Goal: Task Accomplishment & Management: Complete application form

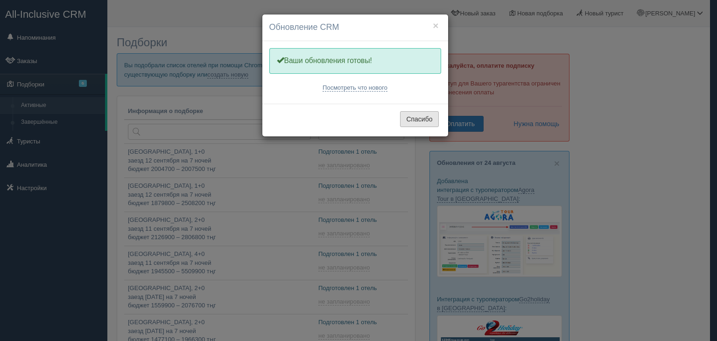
click at [415, 122] on button "Спасибо" at bounding box center [419, 119] width 38 height 16
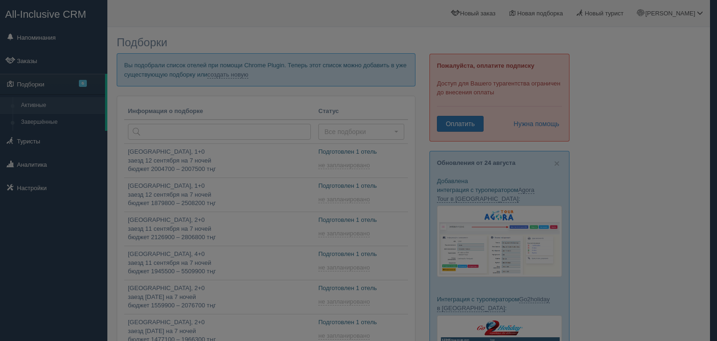
type input "[DATE] 19:05"
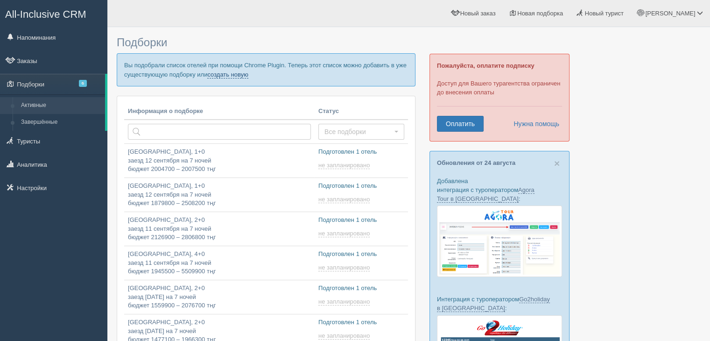
click at [235, 73] on link "создать новую" at bounding box center [227, 74] width 41 height 7
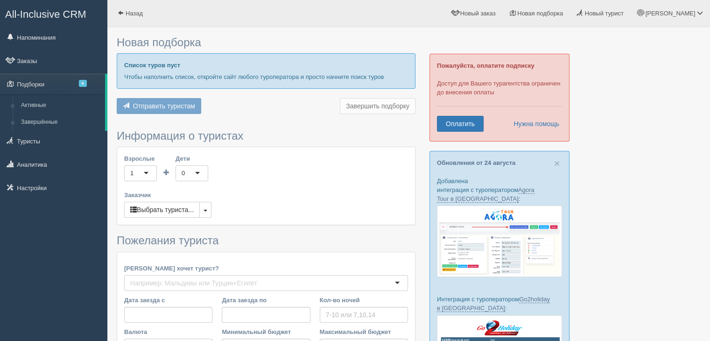
type input "6-7"
type input "1309100"
type input "1882600"
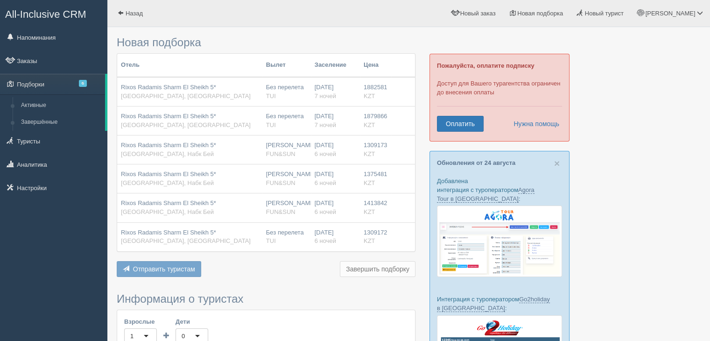
scroll to position [300, 0]
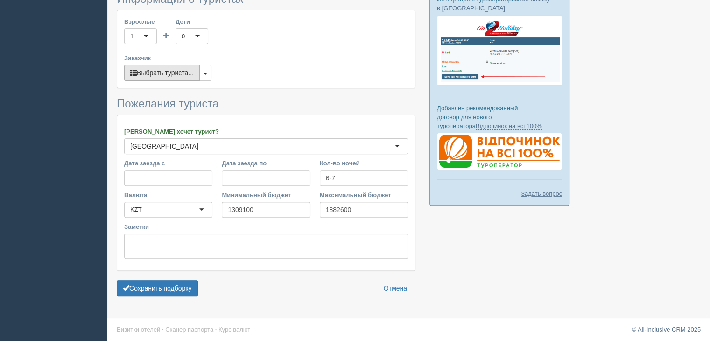
click at [200, 75] on button "Выбрать туриста..." at bounding box center [162, 73] width 76 height 16
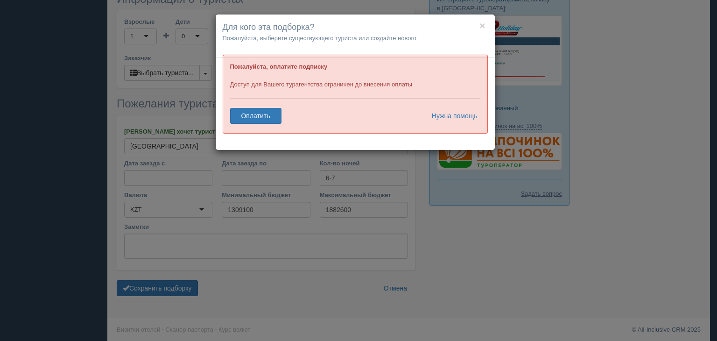
click at [479, 27] on h4 "Для кого эта подборка?" at bounding box center [355, 27] width 265 height 12
drag, startPoint x: 479, startPoint y: 27, endPoint x: 201, endPoint y: 89, distance: 285.1
click at [479, 27] on h4 "Для кого эта подборка?" at bounding box center [355, 27] width 265 height 12
click at [481, 25] on button "×" at bounding box center [483, 26] width 6 height 10
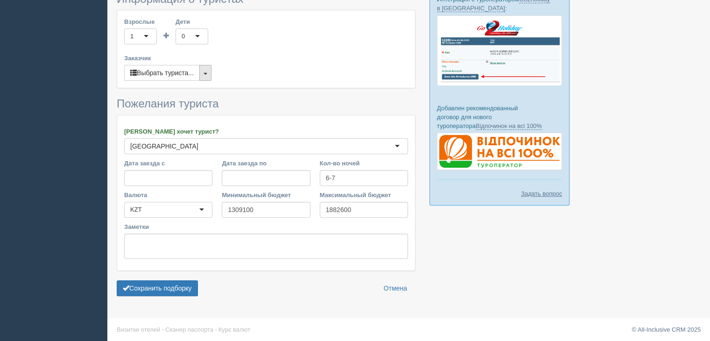
click at [207, 73] on span "button" at bounding box center [206, 74] width 4 height 2
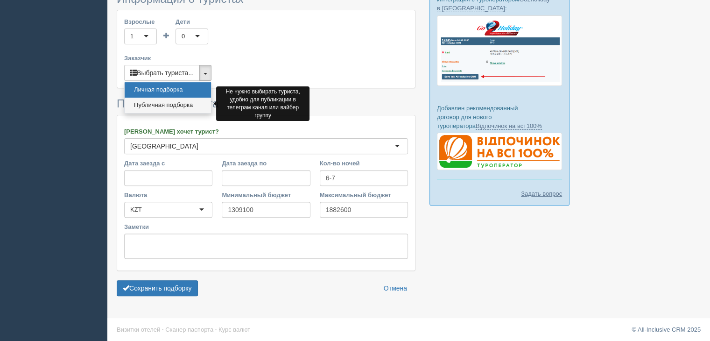
click at [157, 98] on link "Публичная подборка" at bounding box center [168, 105] width 86 height 15
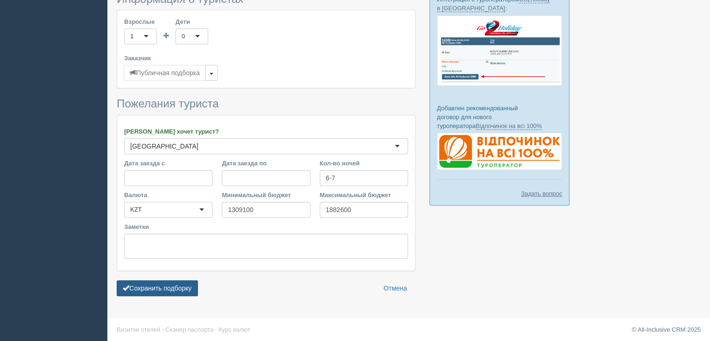
click at [145, 289] on button "Сохранить подборку" at bounding box center [157, 288] width 81 height 16
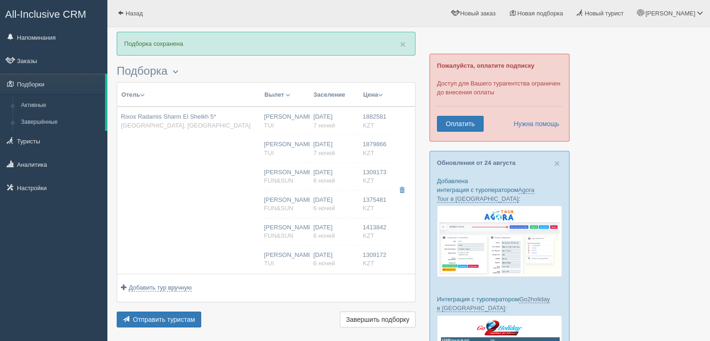
scroll to position [233, 0]
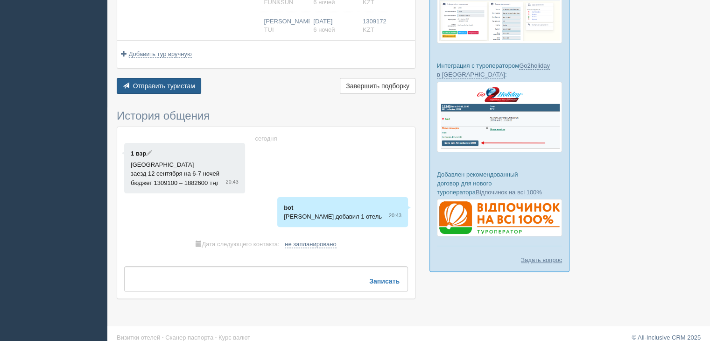
click at [175, 82] on span "Отправить туристам" at bounding box center [164, 85] width 62 height 7
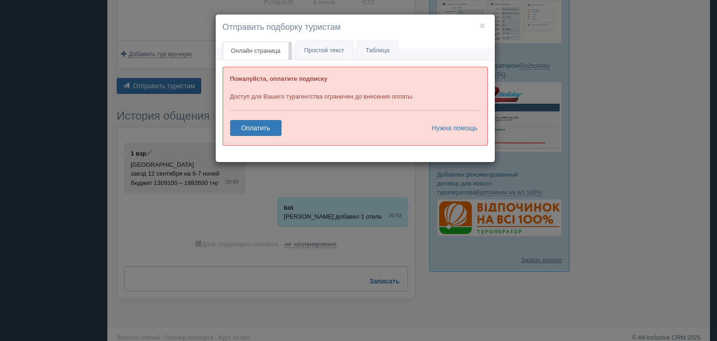
click at [346, 239] on div "× Отправить подборку туристам Онлайн страница Онлайн Простой текст Текст Таблица" at bounding box center [358, 170] width 717 height 341
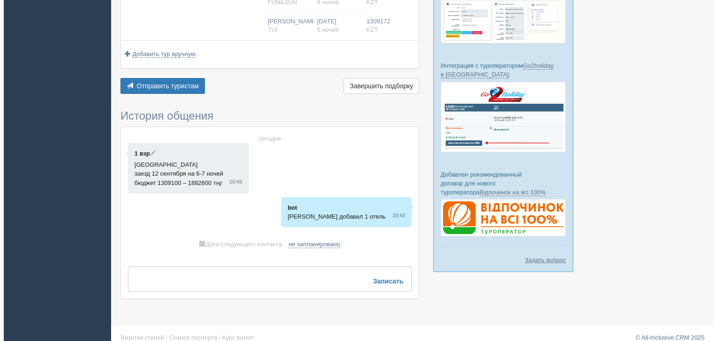
scroll to position [0, 0]
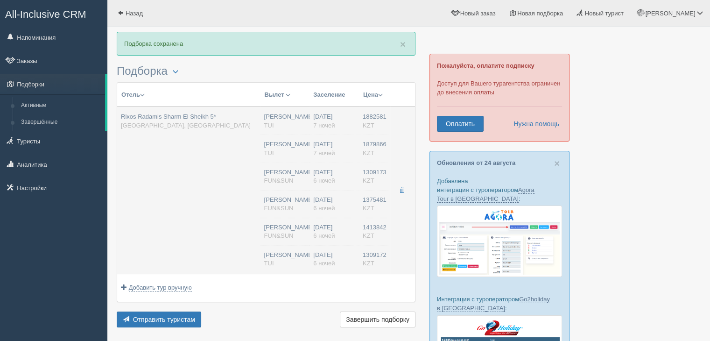
click at [248, 170] on td "Rixos Radamis Sharm El Sheikh 5* Египет, Шарм-эль-Шейх" at bounding box center [188, 189] width 143 height 167
type input "Rixos Radamis Sharm El Sheikh 5*"
type input "[GEOGRAPHIC_DATA]"
type input "Шарм-эль-Шейх"
type input "1882581.00"
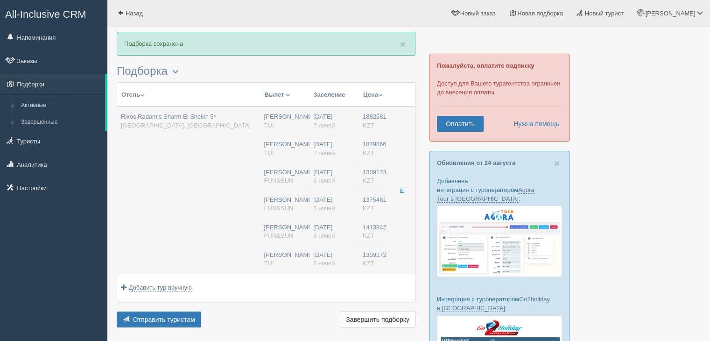
type input "Нурсултан Назарбаев NQZ"
type input "Шарм-эль-Шейх SSH"
type input "08:50"
type input "13:30"
type input "Air Astana"
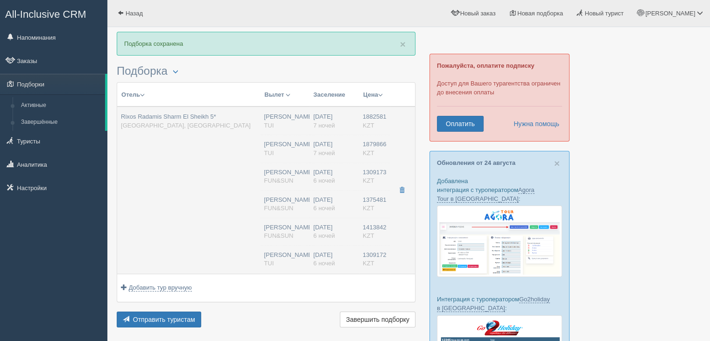
type input "14:30"
type input "22:40"
type input "7"
type input "JUNIOR SUITE BLUE PLANET"
type input "Ultra All Inclusive"
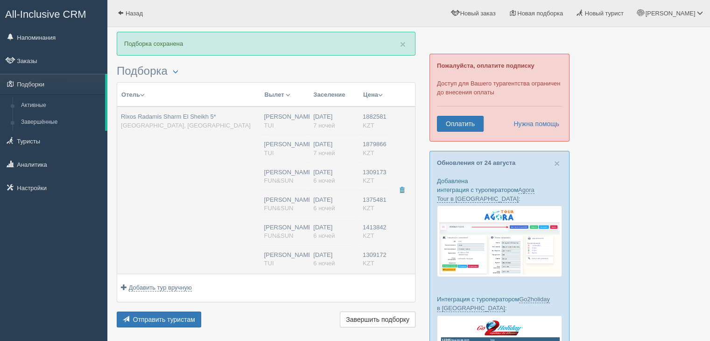
type input "TUI"
type input "https://newb2b.fstravel.com/hotel/851819"
type input "1879866.00"
type input "Нурсултан Назарбаев NQZ"
type input "Шарм-эль-Шейх SSH"
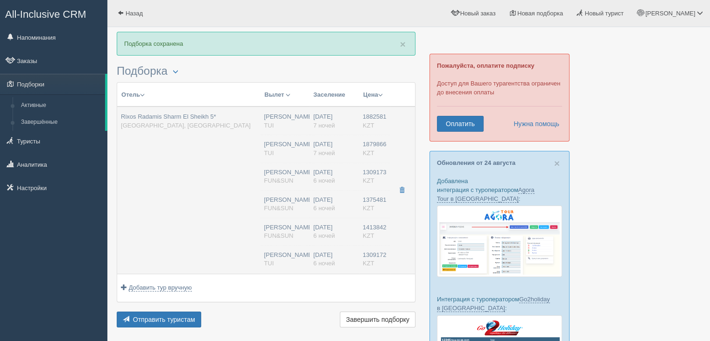
type input "08:50"
type input "13:30"
type input "Air Astana"
type input "14:30"
type input "22:40"
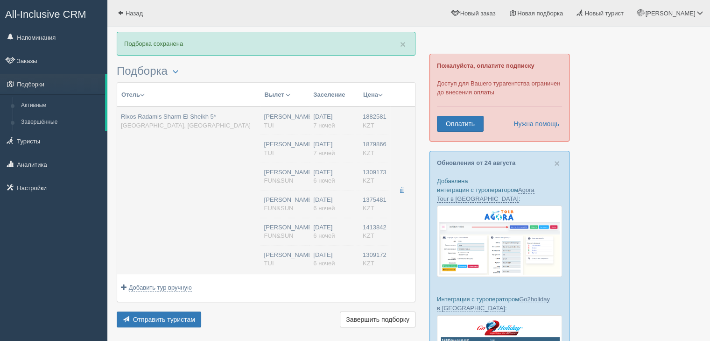
type input "7"
type input "JUNIOR SUITE BLUE PLANET"
type input "Ultra All Inclusive"
type input "TUI"
type input "https://newb2b.fstravel.com/hotel/851819"
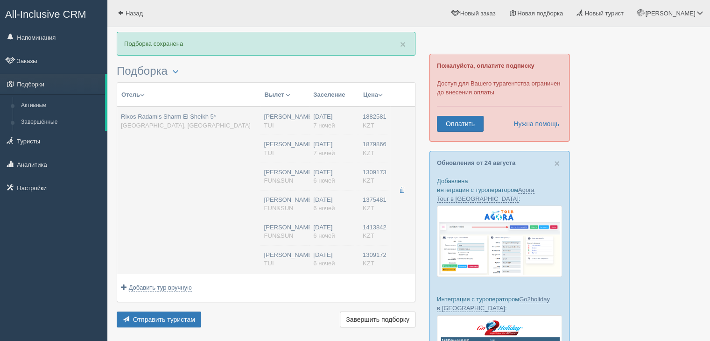
type input "1309173.00"
type input "Нурсултан Назарбаев NQZ"
type input "Шарм-эль-Шейх SSH"
type input "07:35"
type input "11:50"
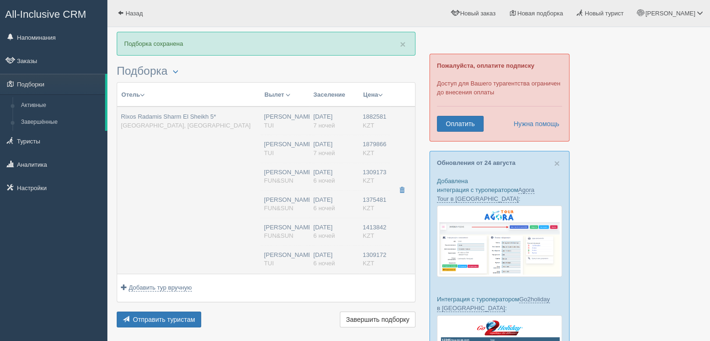
type input "Air Cairo"
type input "22:55"
type input "06:35"
type input "6"
type input "superior (tirana)"
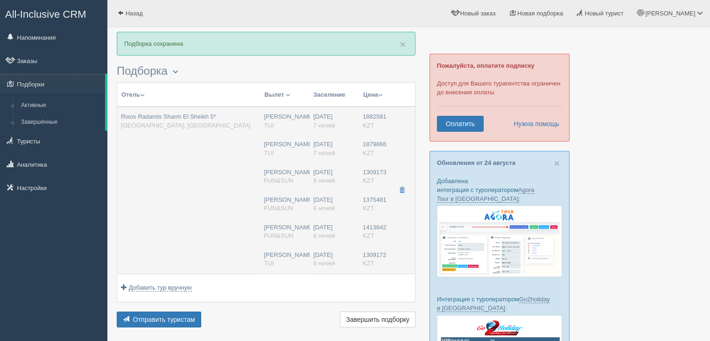
type input "UAI - Ультра Все Включено"
type input "FUN&SUN"
type input "https://tourvisor.ru/countries#!/hotel=rixos-radamis-sharm-el-sheikh"
type input "1375481.00"
type input "Нурсултан Назарбаев NQZ"
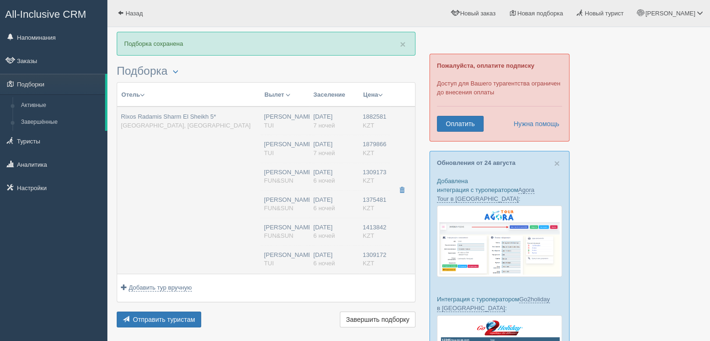
type input "Шарм-эль-Шейх SSH"
type input "07:40"
type input "11:40"
type input "Sunday Airlines"
type input "20:45"
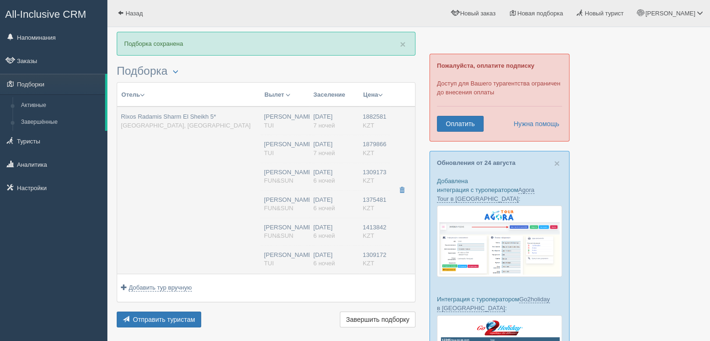
type input "04:45"
type input "6"
type input "superior (tirana)"
type input "UAI - Ультра Все Включено"
type input "FUN&SUN"
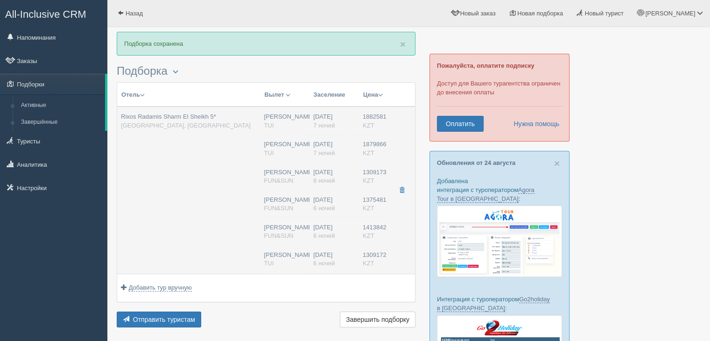
type input "https://tourvisor.ru/countries#!/hotel=rixos-radamis-sharm-el-sheikh"
type input "1413842.00"
type input "Нурсултан Назарбаев NQZ"
type input "Шарм-эль-Шейх SSH"
type input "07:35"
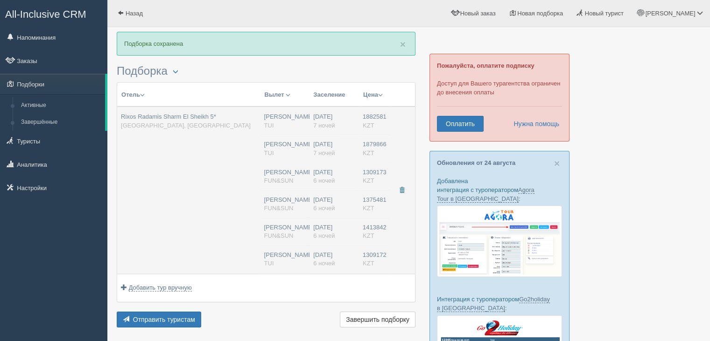
type input "11:50"
type input "Air Cairo"
type input "22:55"
type input "06:35"
type input "6"
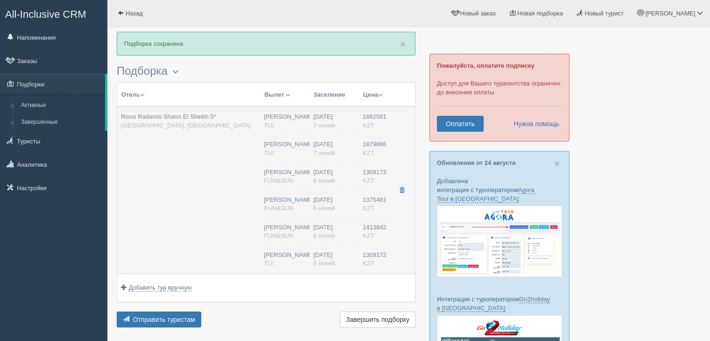
type input "superior (blue planet)"
type input "UAI - Ультра Все Включено"
type input "FUN&SUN"
type input "https://tourvisor.ru/countries#!/hotel=rixos-radamis-sharm-el-sheikh"
type input "1309172.00"
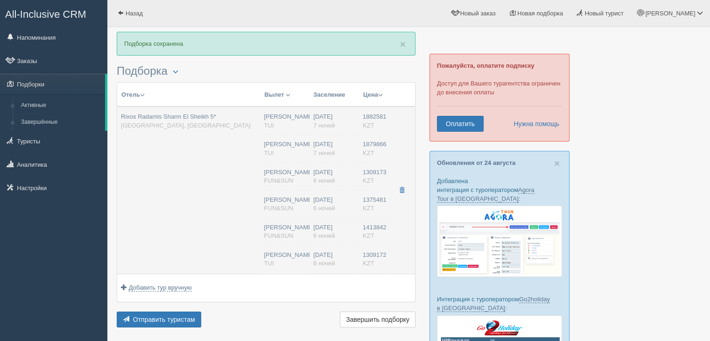
type input "Нурсултан Назарбаев NQZ"
type input "Шарм-эль-Шейх SSH"
type input "07:35"
type input "11:50"
type input "Air Cairo"
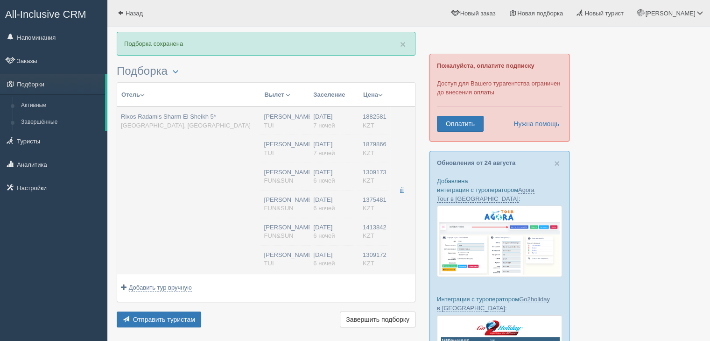
type input "22:55"
type input "06:35"
type input "6"
type input "SUPERIOR ROOM TIRANA"
type input "Ultra All Inclusive"
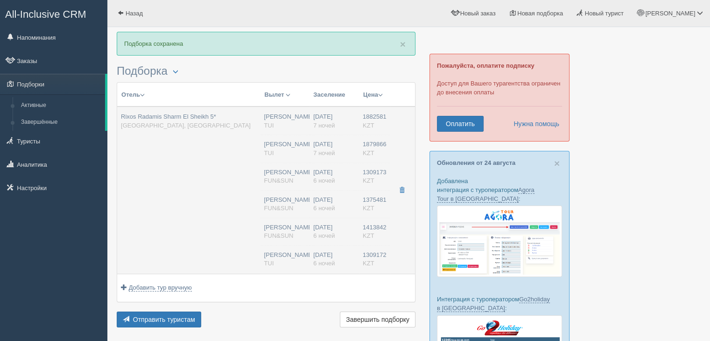
type input "TUI"
type input "https://newb2b.fstravel.com/hotel/851819"
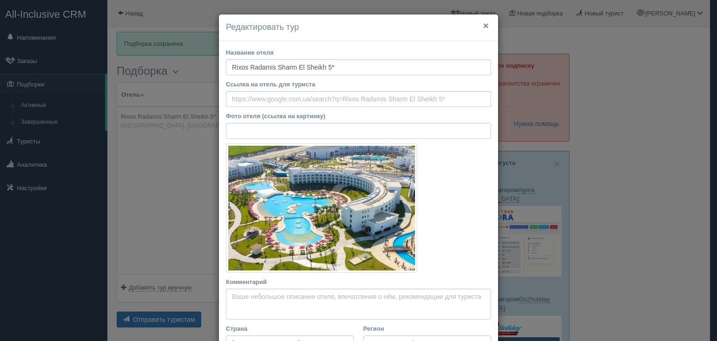
click at [483, 25] on button "×" at bounding box center [486, 26] width 6 height 10
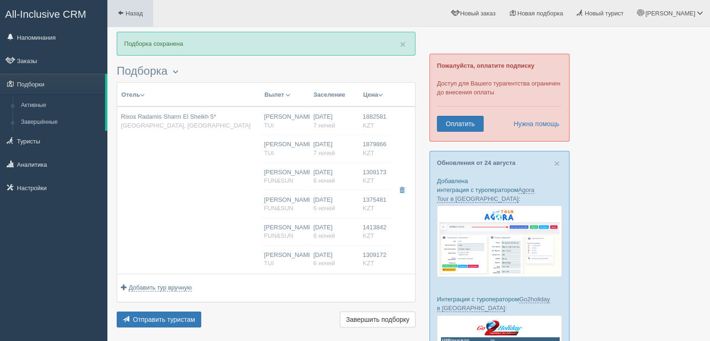
click at [139, 14] on span "Назад" at bounding box center [134, 13] width 17 height 7
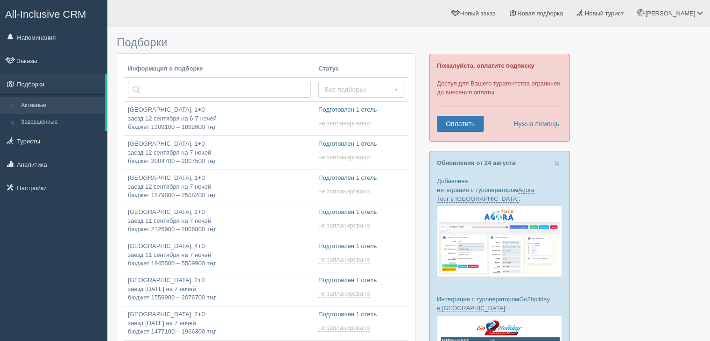
type input "[DATE] 19:15"
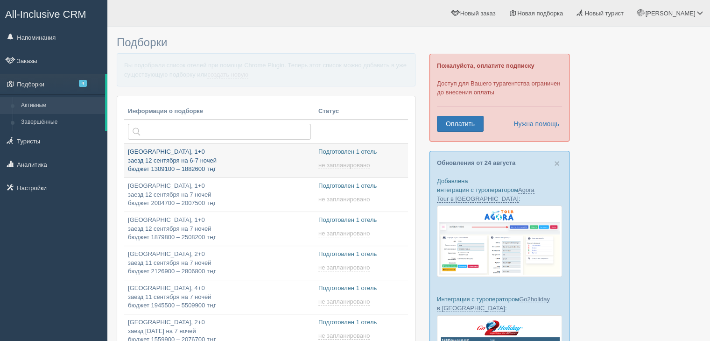
type input "2025-08-29 21:40"
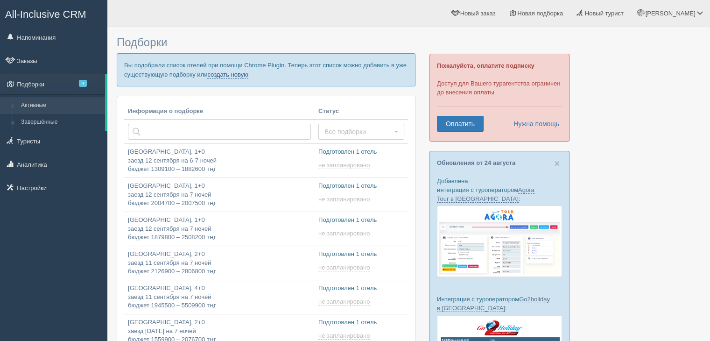
click at [233, 71] on link "создать новую" at bounding box center [227, 74] width 41 height 7
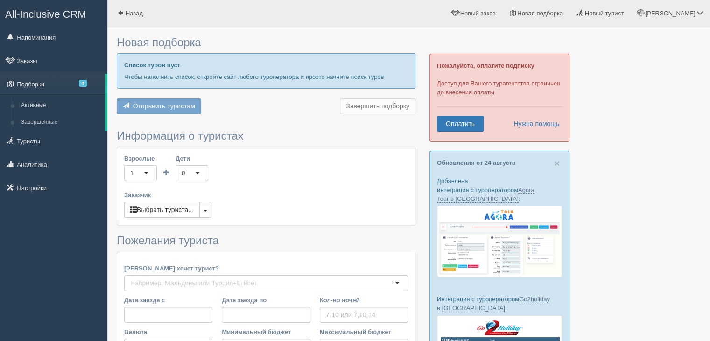
type input "6-7"
type input "1309100"
type input "1434700"
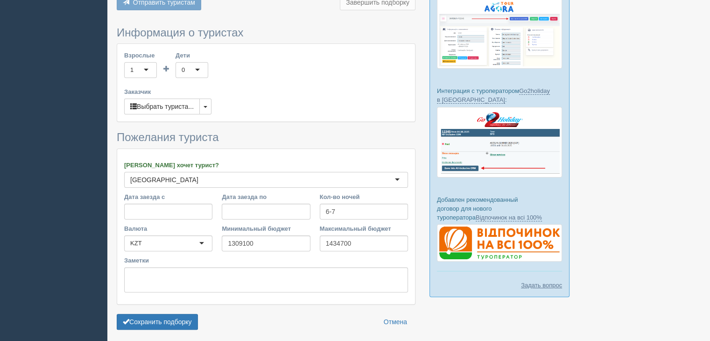
scroll to position [242, 0]
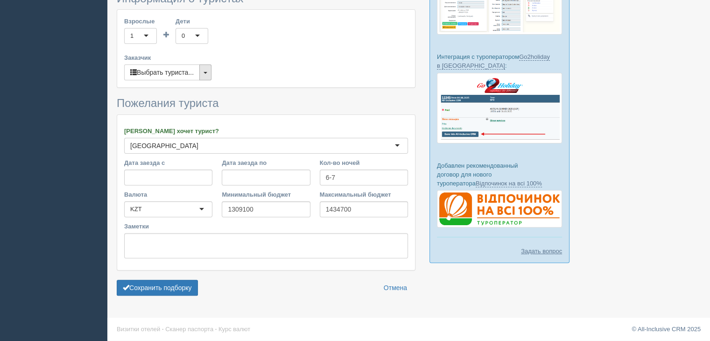
click at [207, 72] on span "button" at bounding box center [206, 73] width 4 height 2
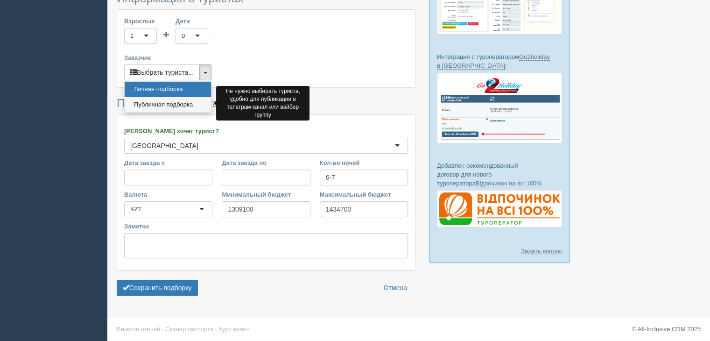
click at [170, 103] on link "Публичная подборка" at bounding box center [168, 104] width 86 height 15
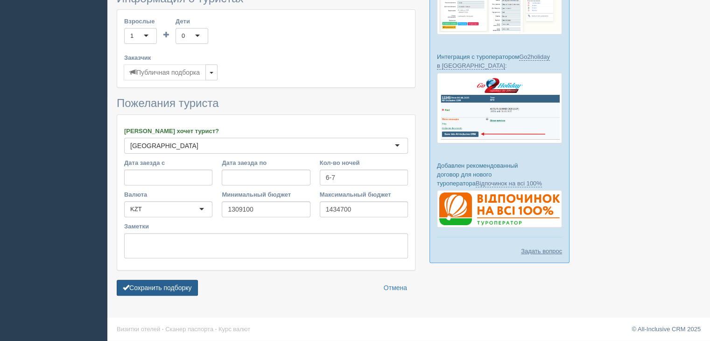
click at [166, 290] on button "Сохранить подборку" at bounding box center [157, 288] width 81 height 16
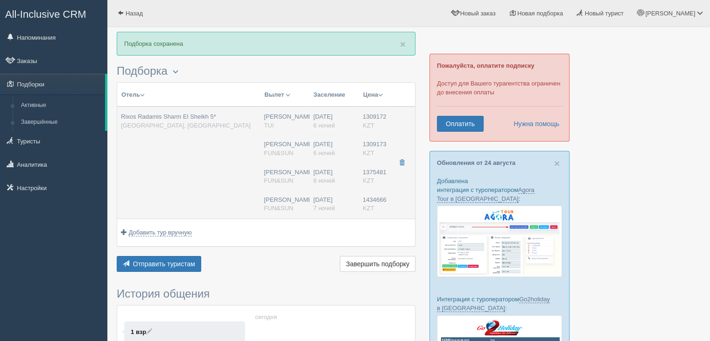
click at [190, 136] on td "Rixos Radamis Sharm El Sheikh 5* Египет, Шарм-эль-Шейх" at bounding box center [188, 162] width 143 height 112
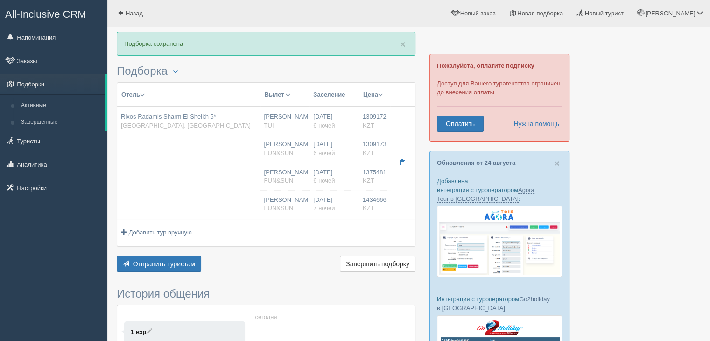
type input "Rixos Radamis Sharm El Sheikh 5*"
type input "Египет"
type input "Шарм-эль-Шейх"
type input "1309172.00"
type input "Нурсултан Назарбаев NQZ"
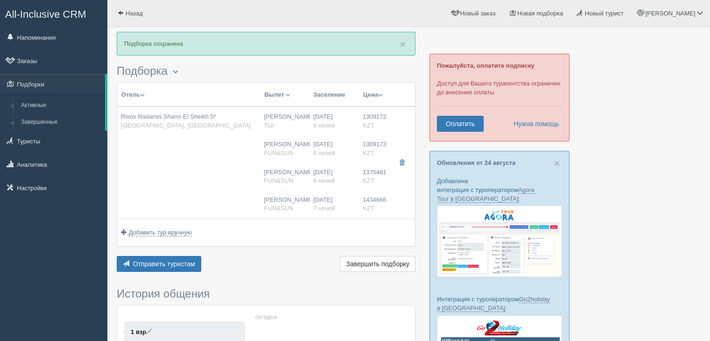
type input "Шарм-эль-Шейх SSH"
type input "07:35"
type input "11:50"
type input "Air Cairo"
type input "22:55"
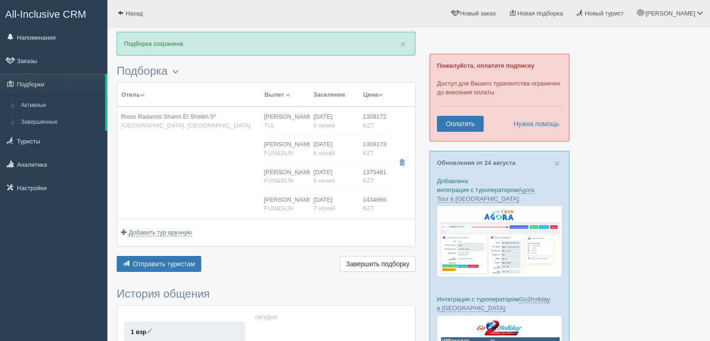
type input "06:35"
type input "6"
type input "SUPERIOR ROOM TIRANA"
type input "Ultra All Inclusive"
type input "TUI"
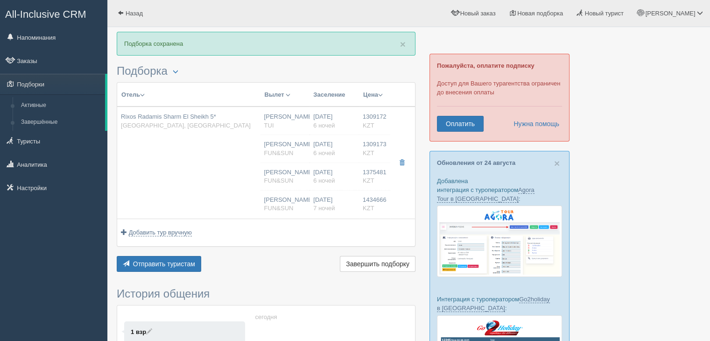
type input "https://newb2b.fstravel.com/hotel/851819"
type input "1309173.00"
type input "Нурсултан Назарбаев NQZ"
type input "Шарм-эль-Шейх SSH"
type input "07:35"
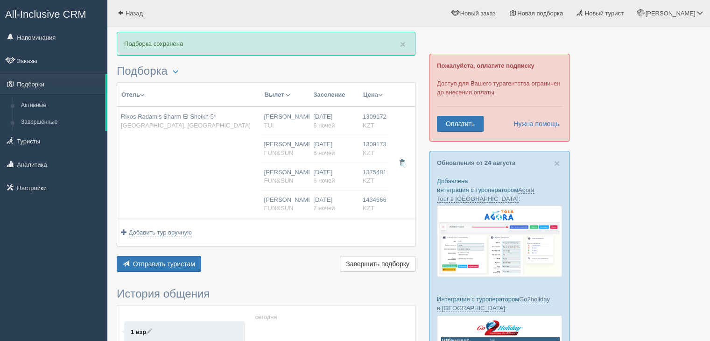
type input "11:50"
type input "Air Cairo"
type input "22:55"
type input "06:35"
type input "6"
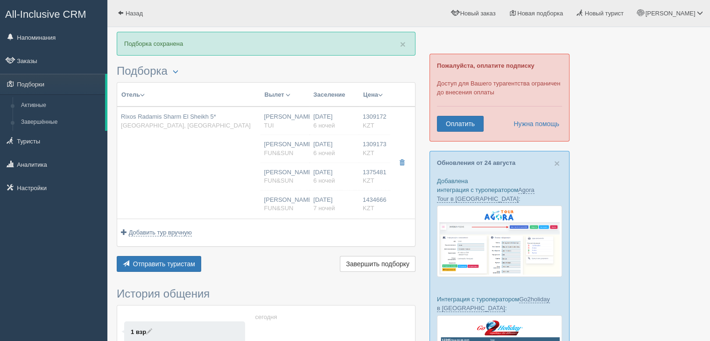
type input "superior (tirana)"
type input "UAI - Ультра Все Включено"
type input "FUN&SUN"
type input "https://tourvisor.ru/countries#!/hotel=rixos-radamis-sharm-el-sheikh"
type input "1375481.00"
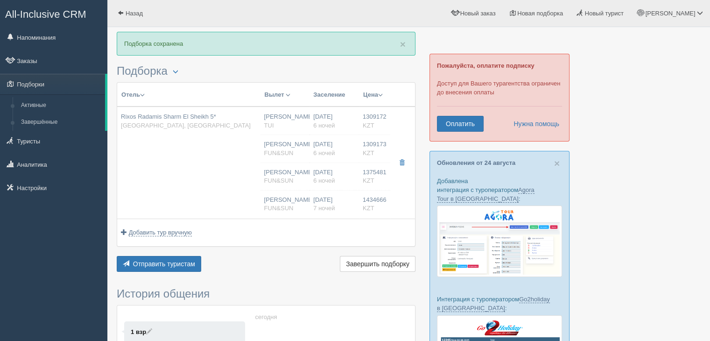
type input "Нурсултан Назарбаев NQZ"
type input "Шарм-эль-Шейх SSH"
type input "07:40"
type input "11:40"
type input "Sunday Airlines"
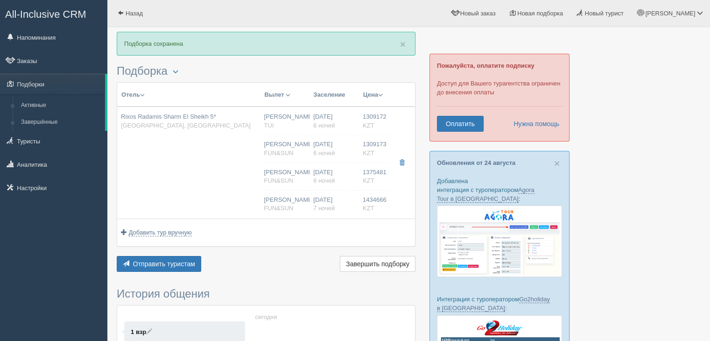
type input "20:45"
type input "04:45"
type input "6"
type input "superior (tirana)"
type input "UAI - Ультра Все Включено"
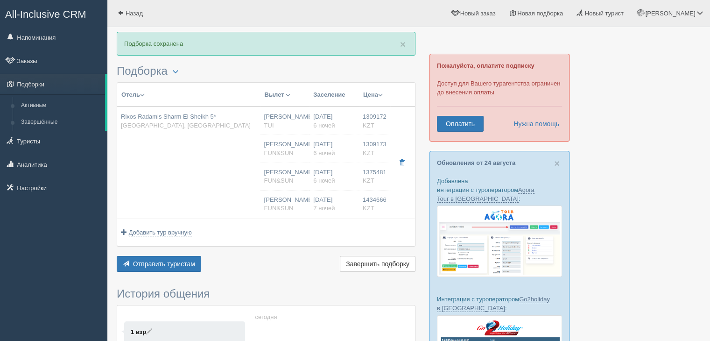
type input "FUN&SUN"
type input "https://tourvisor.ru/countries#!/hotel=rixos-radamis-sharm-el-sheikh"
type input "1434666.00"
type input "Нурсултан Назарбаев NQZ"
type input "Шарм-эль-Шейх SSH"
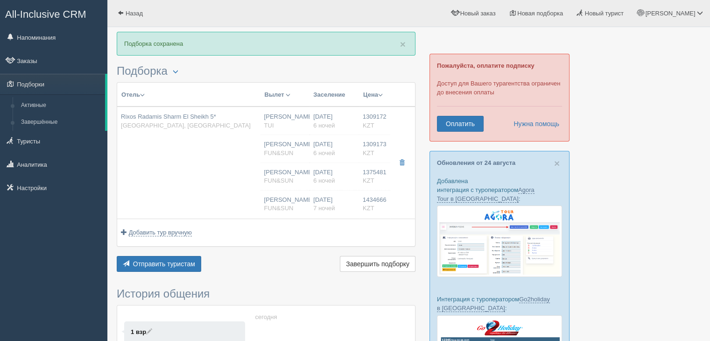
type input "08:50"
type input "12:55"
type input "Air Astana"
type input "14:35"
type input "22:25"
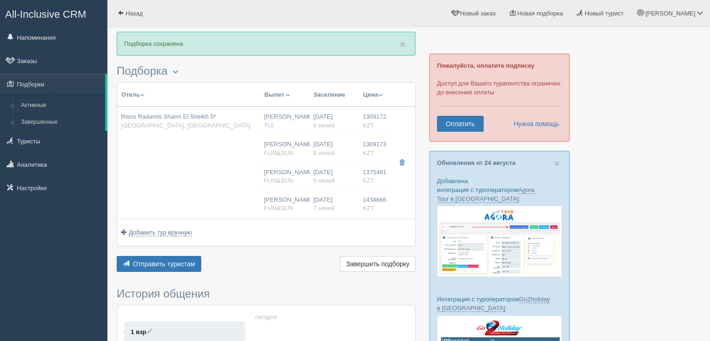
type input "7"
type input "superior (blue planet)"
type input "UAI - Ультра Все Включено"
type input "FUN&SUN"
type input "https://tourvisor.ru/countries#!/hotel=rixos-radamis-sharm-el-sheikh"
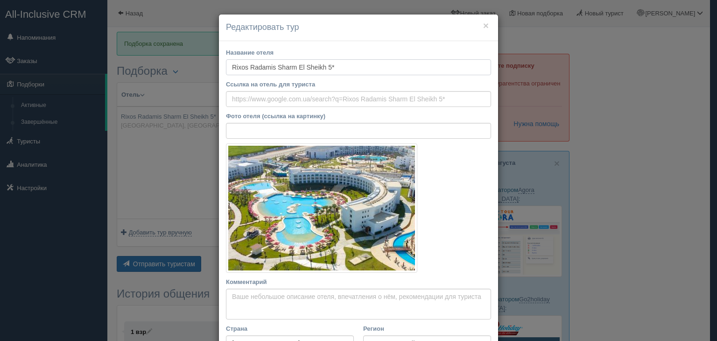
drag, startPoint x: 226, startPoint y: 64, endPoint x: 361, endPoint y: 162, distance: 167.2
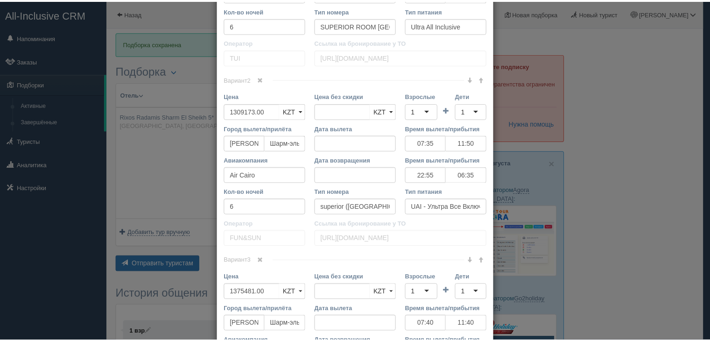
scroll to position [700, 0]
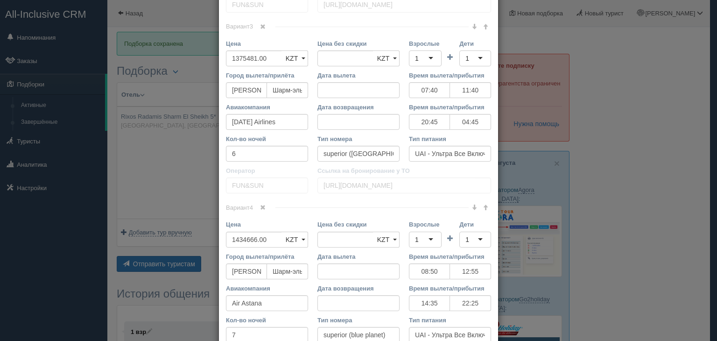
click at [636, 95] on div "× Редактировать тур Название отеля Rixos Radamis Sharm El Sheikh 5* Ссылка на о…" at bounding box center [358, 170] width 717 height 341
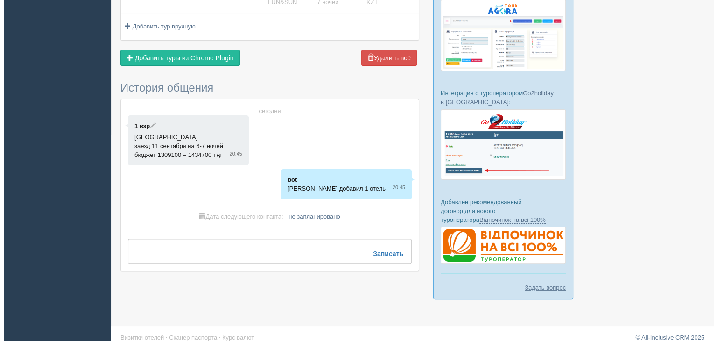
scroll to position [0, 0]
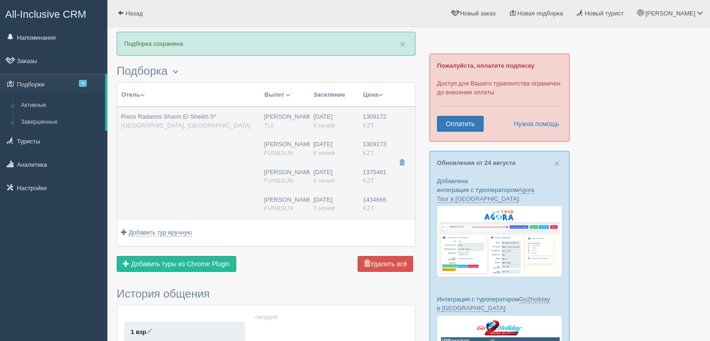
click at [265, 130] on td "Нурсултан Назарбаев NQZ TUI Нурсултан Назарбаев NQZ FUN&SUN Нурсултан Назарбаев…" at bounding box center [285, 162] width 49 height 112
type input "07:35"
type input "11:50"
type input "22:55"
type input "06:35"
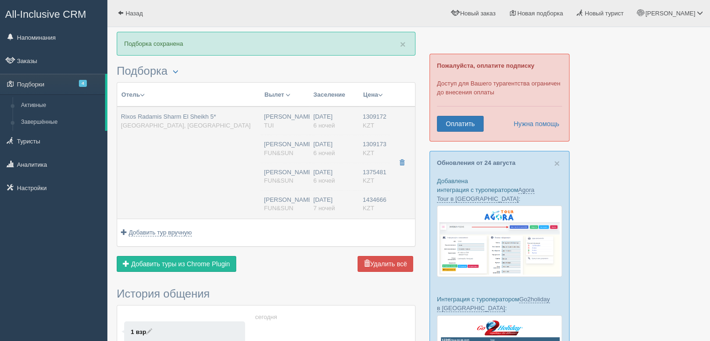
type input "07:35"
type input "11:50"
type input "22:55"
type input "06:35"
type input "07:40"
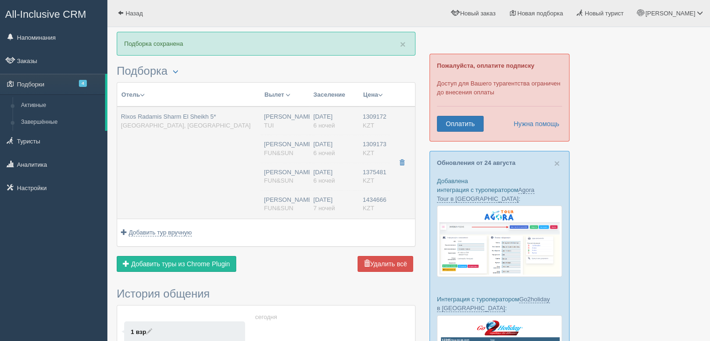
type input "11:40"
type input "20:45"
type input "04:45"
type input "08:50"
type input "12:55"
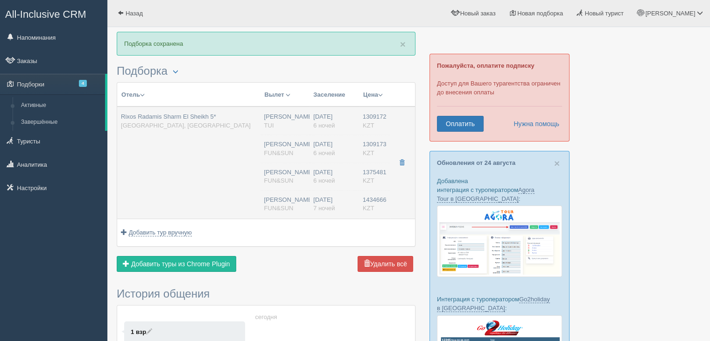
type input "14:35"
type input "22:25"
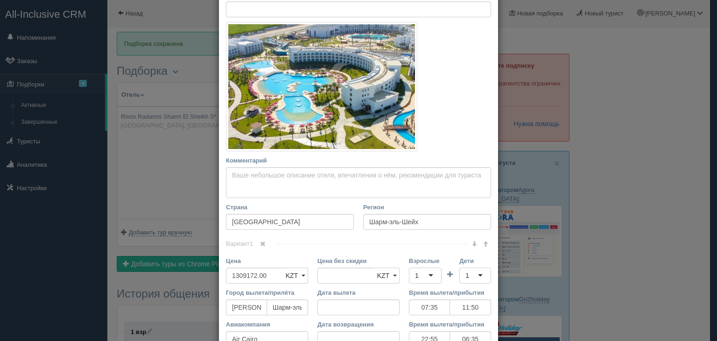
scroll to position [108, 0]
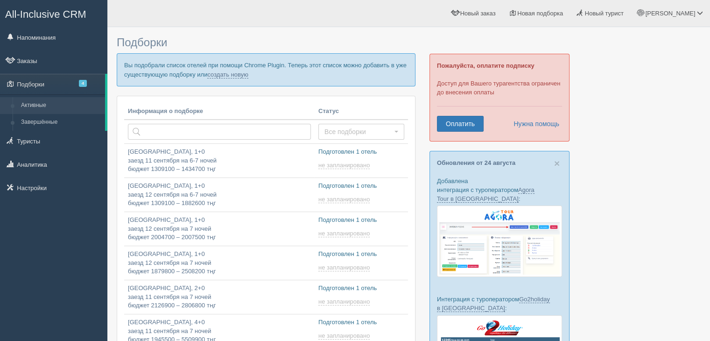
click at [246, 65] on p "Вы подобрали список отелей при помощи Chrome Plugin. Теперь этот список можно д…" at bounding box center [266, 69] width 299 height 33
click at [243, 73] on link "создать новую" at bounding box center [227, 74] width 41 height 7
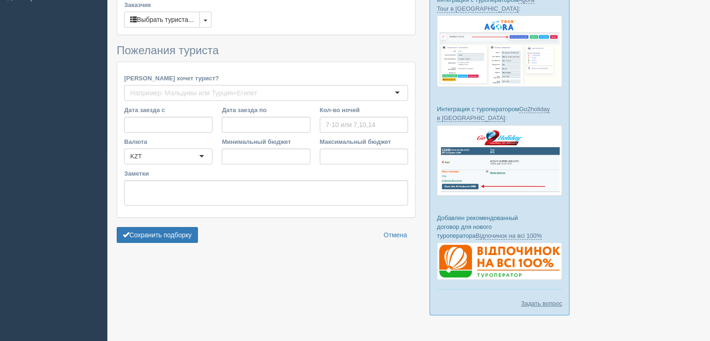
scroll to position [206, 0]
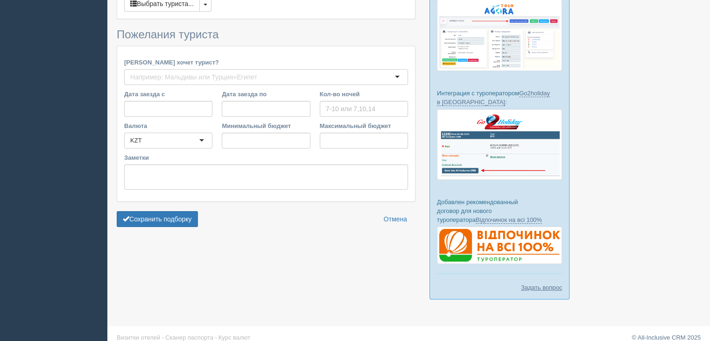
type input "6-7"
type input "1309100"
type input "1434700"
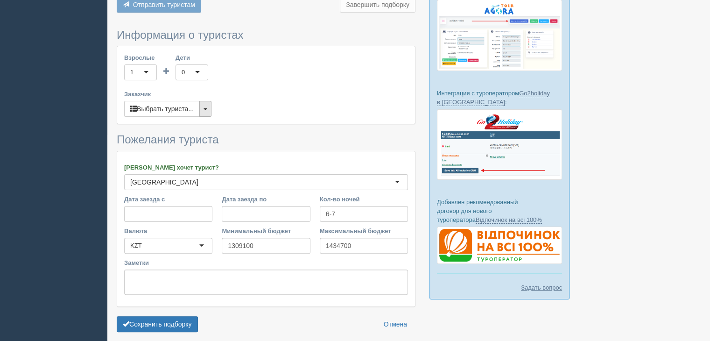
click at [211, 106] on button "button" at bounding box center [205, 109] width 12 height 16
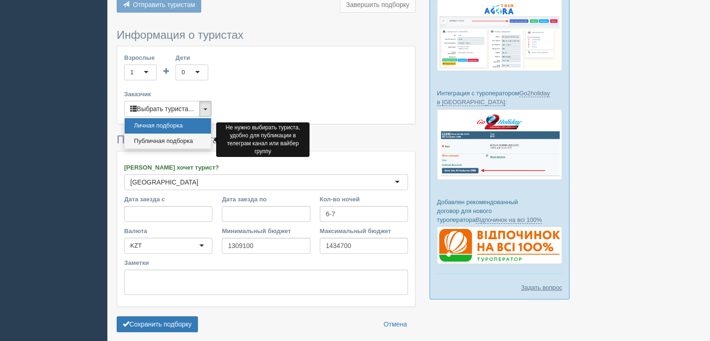
click at [155, 139] on link "Публичная подборка" at bounding box center [168, 141] width 86 height 15
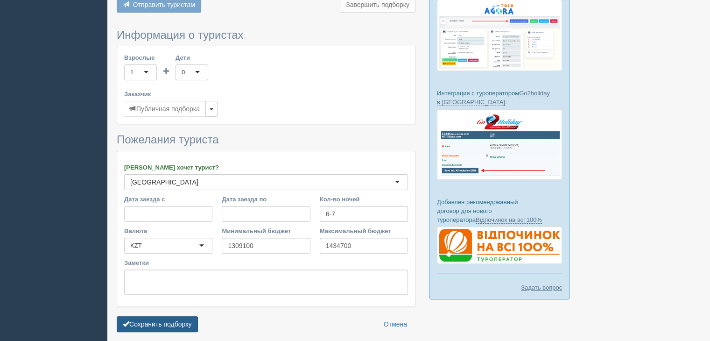
click at [149, 326] on button "Сохранить подборку" at bounding box center [157, 324] width 81 height 16
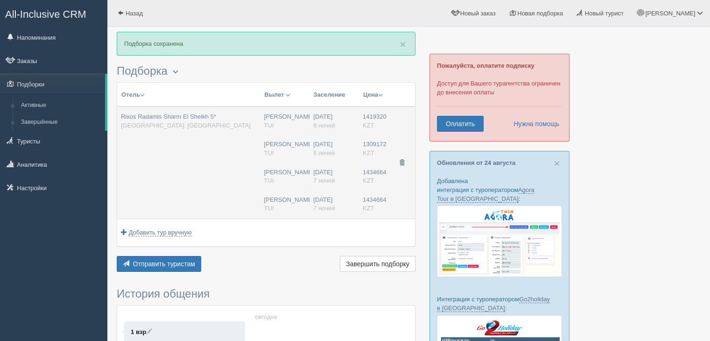
click at [155, 135] on td "Rixos Radamis Sharm El Sheikh 5* Египет, Шарм-эль-Шейх" at bounding box center [188, 162] width 143 height 112
type input "Rixos Radamis Sharm El Sheikh 5*"
type input "Египет"
type input "Шарм-эль-Шейх"
type input "1419320.00"
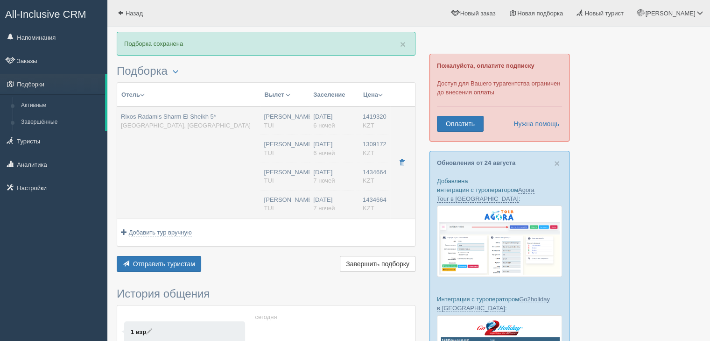
type input "[PERSON_NAME]"
type input "Шарм-эль-Шейх SSH"
type input "08:50"
type input "12:55"
type input "Air Astana"
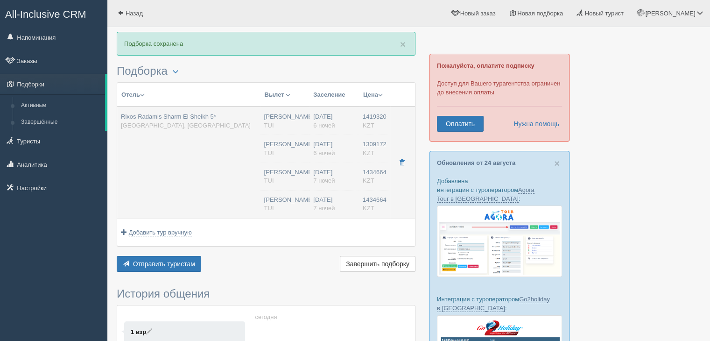
type input "20:45"
type input "04:45"
type input "6"
type input "SUPERIOR ROOM TIRANA"
type input "Ultra All Inclusive"
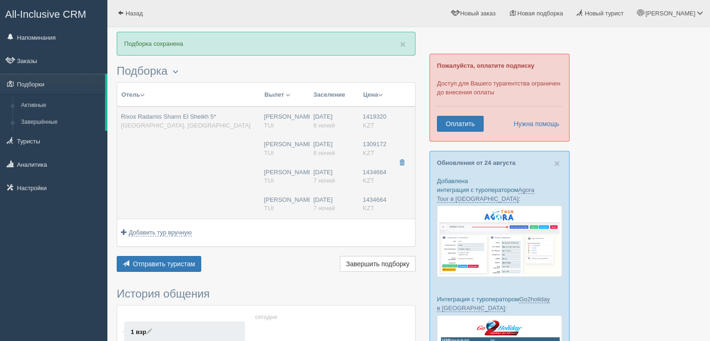
type input "TUI"
type input "[URL][DOMAIN_NAME]"
type input "1309172.00"
type input "[PERSON_NAME]"
type input "Шарм-эль-Шейх SSH"
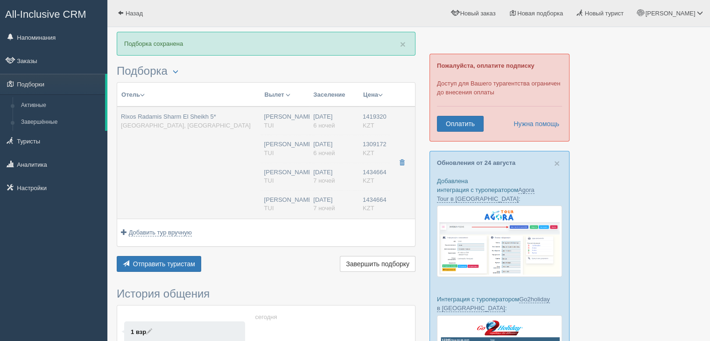
type input "07:35"
type input "11:50"
type input "Air Cairo"
type input "22:55"
type input "06:35"
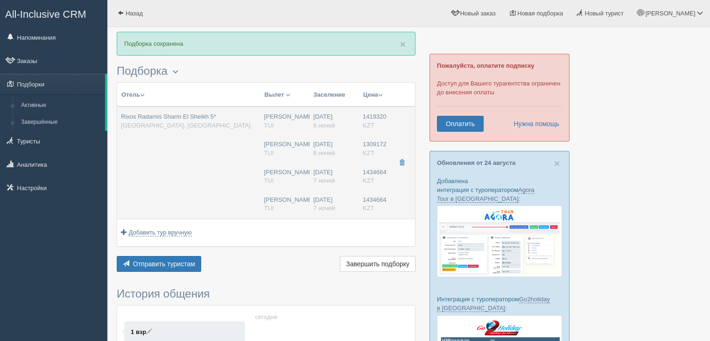
type input "6"
type input "SUPERIOR ROOM TIRANA"
type input "Ultra All Inclusive"
type input "TUI"
type input "[URL][DOMAIN_NAME]"
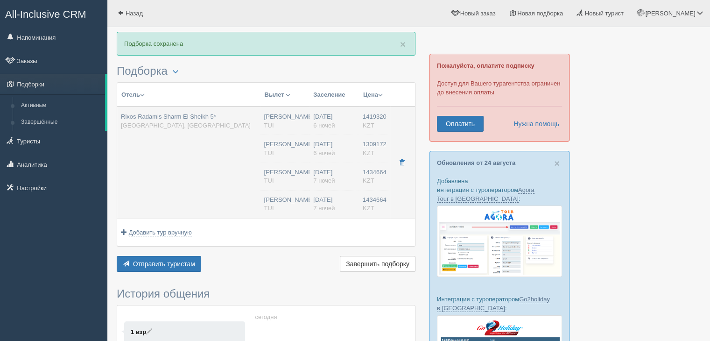
type input "1434664.00"
type input "[PERSON_NAME]"
type input "Шарм-эль-Шейх SSH"
type input "08:50"
type input "12:55"
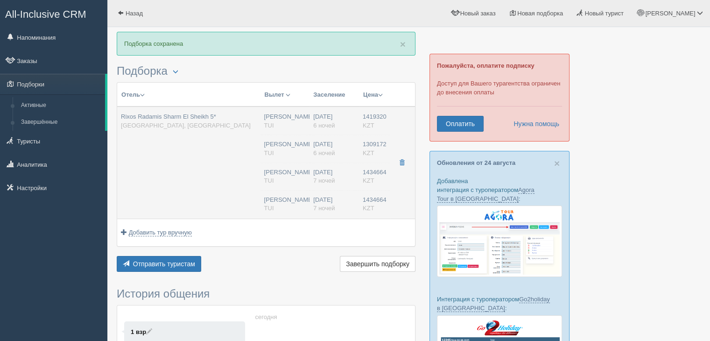
type input "Air Astana"
type input "14:35"
type input "22:25"
type input "7"
type input "SUPERIOR ROOM BLUE PLANET"
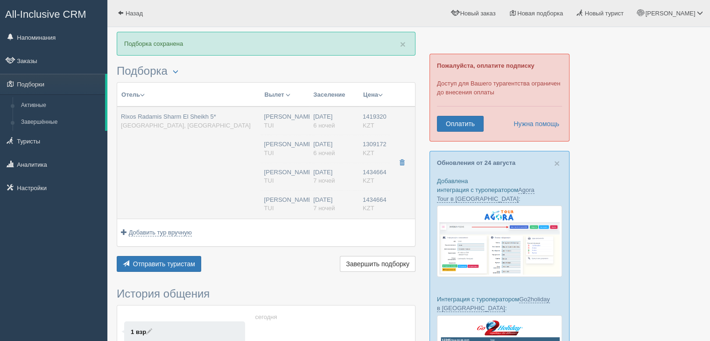
type input "Ultra All Inclusive"
type input "TUI"
type input "[URL][DOMAIN_NAME]"
type input "1434664.00"
type input "[PERSON_NAME]"
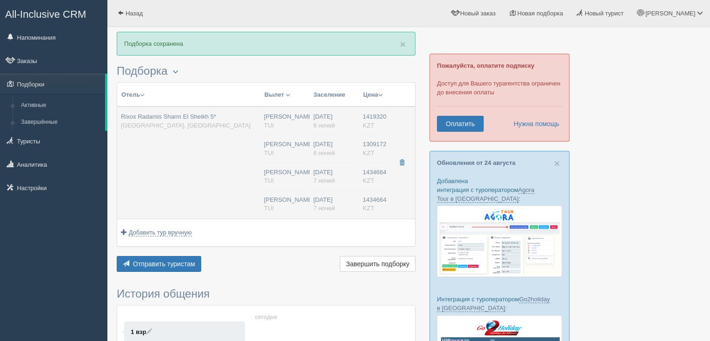
type input "Шарм-эль-Шейх SSH"
type input "08:50"
type input "12:55"
type input "Air Astana"
type input "14:35"
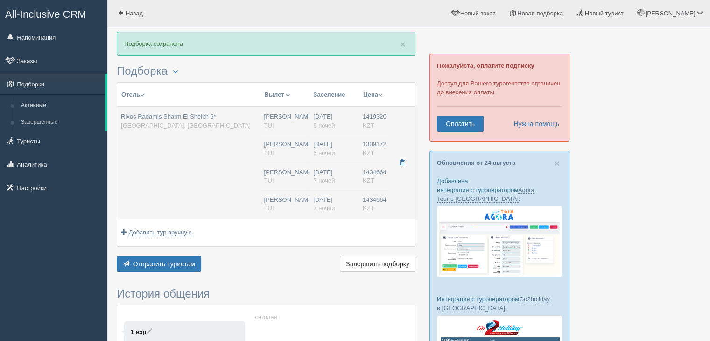
type input "22:25"
type input "7"
type input "SUPERIOR ROOM BLUE PLANET"
type input "Ultra All Inclusive"
type input "TUI"
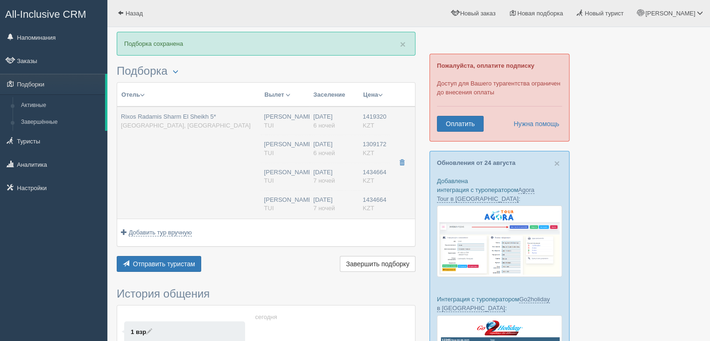
type input "[URL][DOMAIN_NAME]"
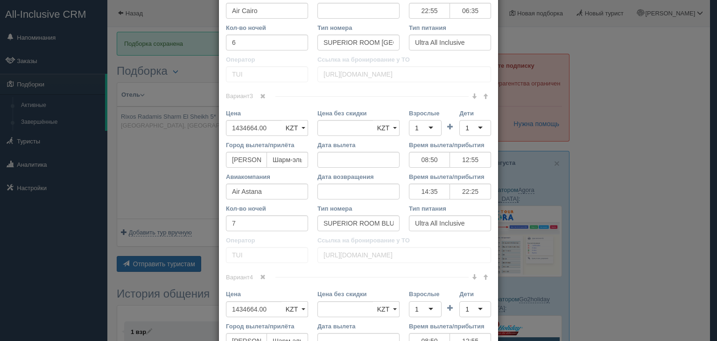
scroll to position [809, 0]
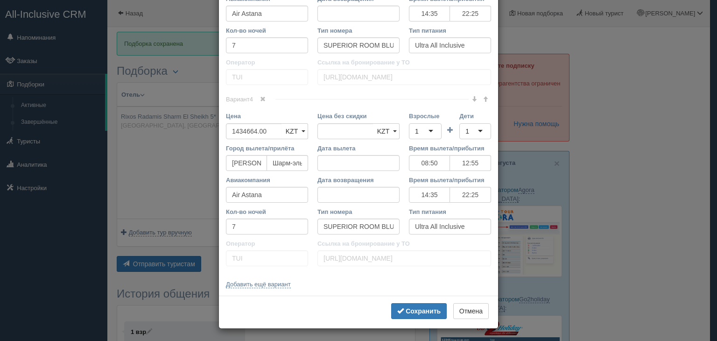
drag, startPoint x: 224, startPoint y: 69, endPoint x: 473, endPoint y: 219, distance: 290.5
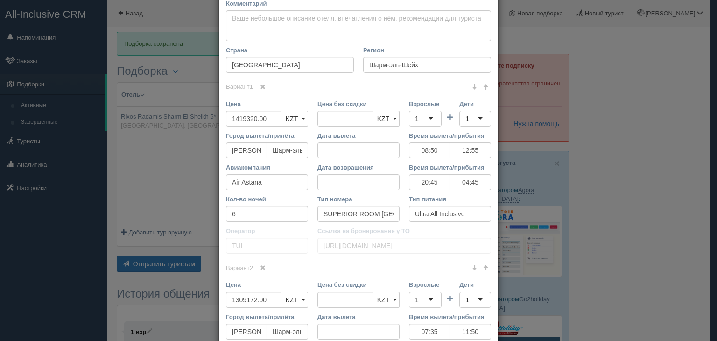
scroll to position [0, 0]
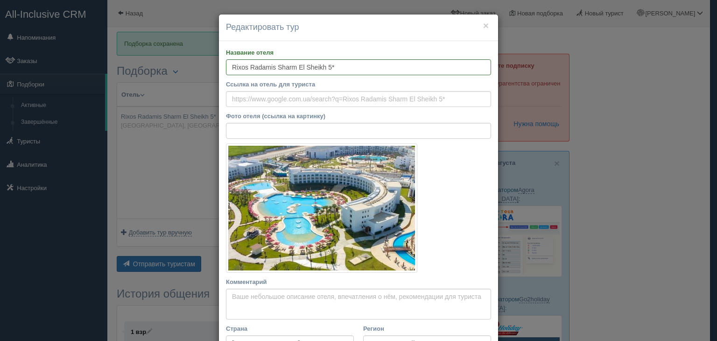
drag, startPoint x: 439, startPoint y: 219, endPoint x: 233, endPoint y: -27, distance: 321.1
click at [233, 0] on html "All-Inclusive CRM Напоминания Заказы Подборки" at bounding box center [358, 170] width 717 height 341
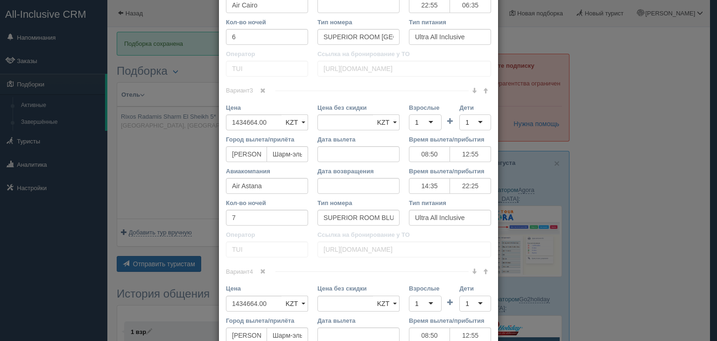
scroll to position [809, 0]
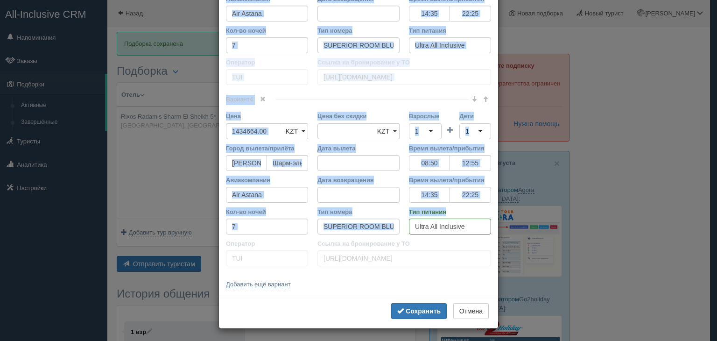
drag, startPoint x: 222, startPoint y: 50, endPoint x: 461, endPoint y: 235, distance: 301.8
copy div "Loremips dolor Sitame co adipi eli seddoei Temp incid (utlabo et dolorema) Al e…"
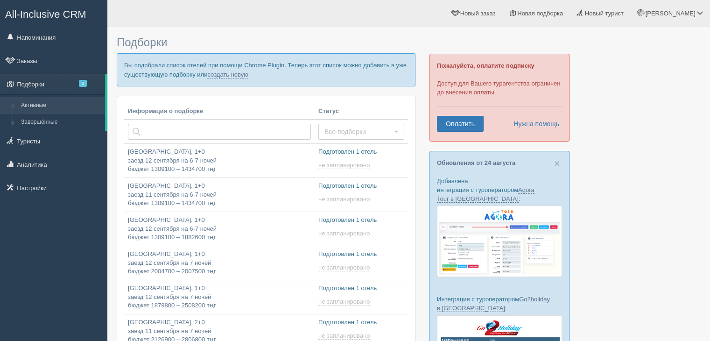
click at [233, 68] on p "Вы подобрали список отелей при помощи Chrome Plugin. Теперь этот список можно д…" at bounding box center [266, 69] width 299 height 33
drag, startPoint x: 237, startPoint y: 73, endPoint x: 243, endPoint y: 77, distance: 6.7
click at [238, 73] on link "создать новую" at bounding box center [227, 74] width 41 height 7
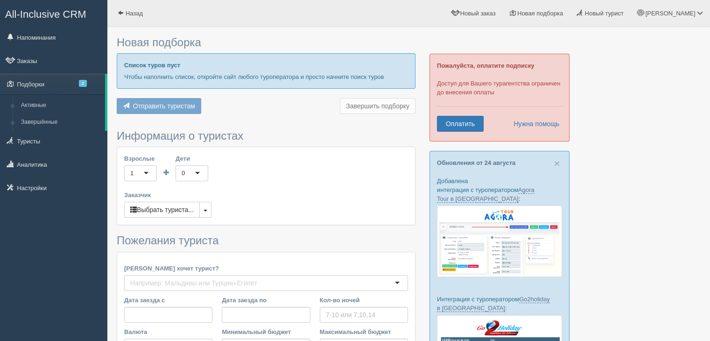
type input "7"
type input "1405700"
type input "1434700"
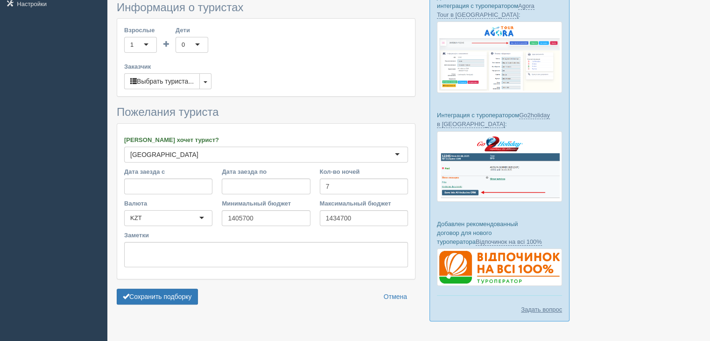
scroll to position [206, 0]
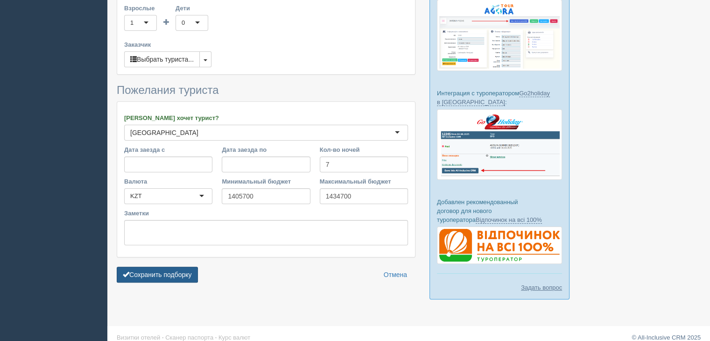
click at [168, 267] on button "Сохранить подборку" at bounding box center [157, 275] width 81 height 16
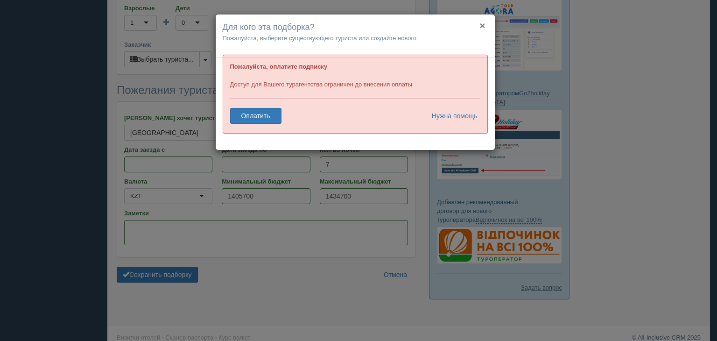
click at [485, 24] on button "×" at bounding box center [483, 26] width 6 height 10
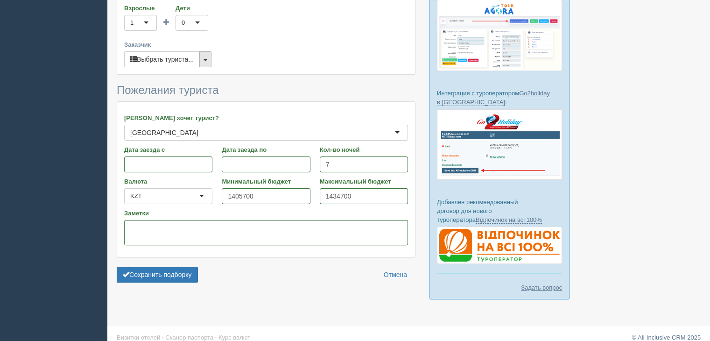
drag, startPoint x: 207, startPoint y: 51, endPoint x: 173, endPoint y: 85, distance: 48.9
click at [207, 51] on button "button" at bounding box center [205, 59] width 12 height 16
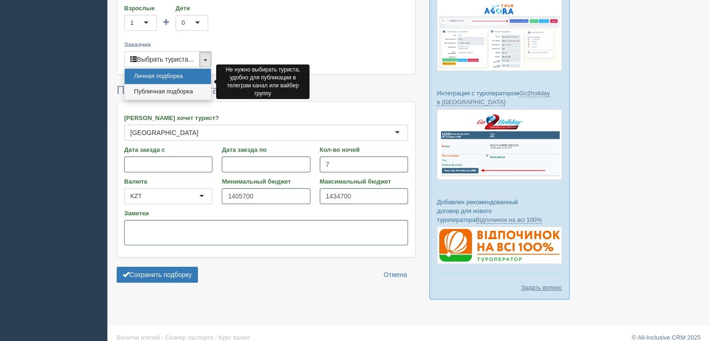
click at [163, 84] on link "Публичная подборка" at bounding box center [168, 91] width 86 height 15
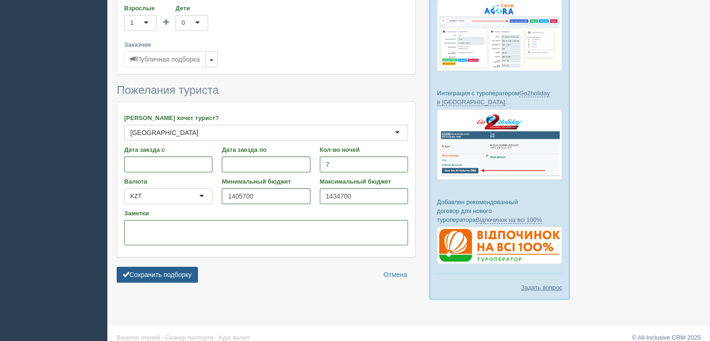
click at [163, 267] on button "Сохранить подборку" at bounding box center [157, 275] width 81 height 16
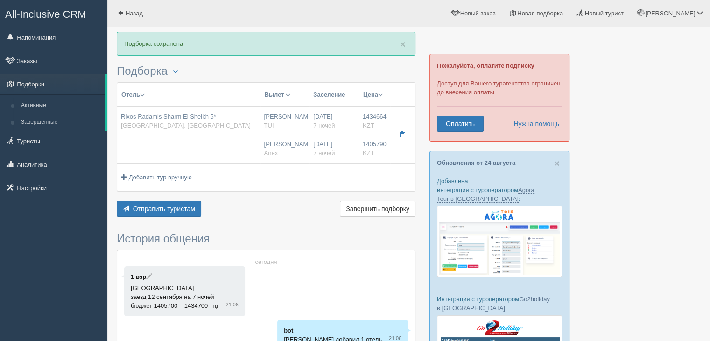
click at [258, 94] on th "Отель Разделить отели..." at bounding box center [188, 95] width 143 height 24
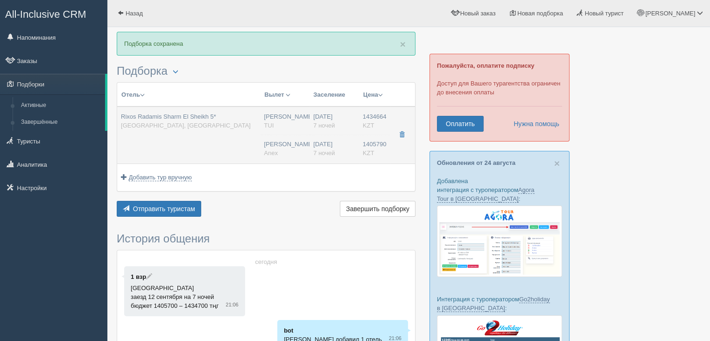
click at [267, 125] on span "TUI" at bounding box center [269, 125] width 10 height 7
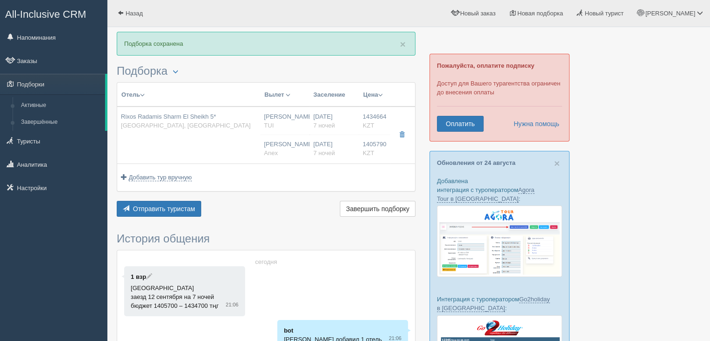
type input "Rixos Radamis Sharm El Sheikh 5*"
type input "[GEOGRAPHIC_DATA]"
type input "Шарм-эль-Шейх"
type input "1434664.00"
type input "[PERSON_NAME]"
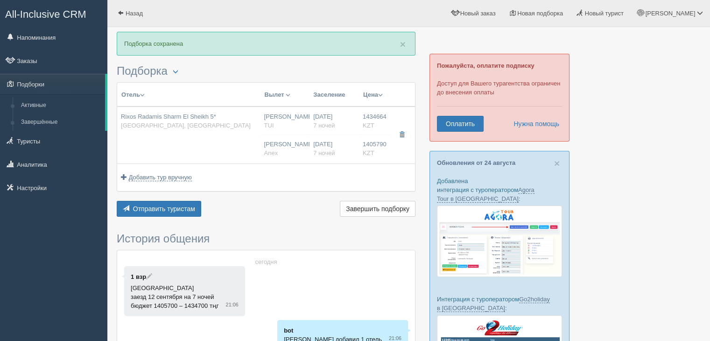
type input "Шарм-эль-Шейх SSH"
type input "08:50"
type input "12:55"
type input "Air Astana"
type input "14:35"
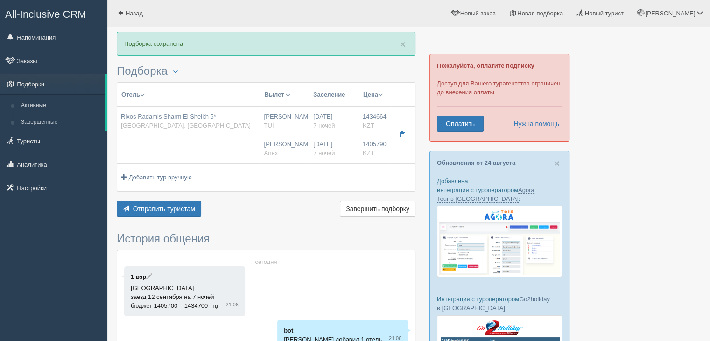
type input "22:25"
type input "7"
type input "SUPERIOR ROOM BLUE PLANET"
type input "Ultra All Inclusive"
type input "TUI"
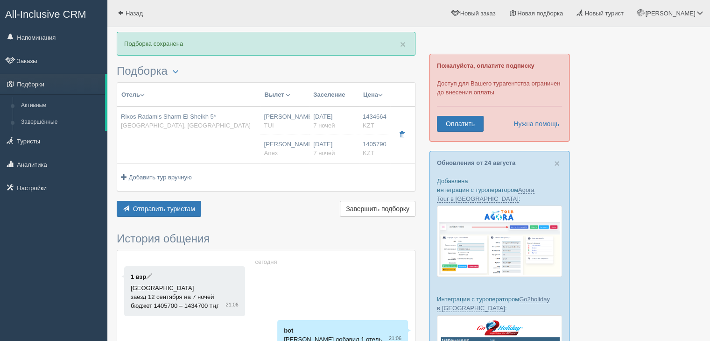
type input "[URL][DOMAIN_NAME]"
type input "1405790.00"
type input "[PERSON_NAME]"
type input "Шарм-эль-Шейх SSH"
type input "04:05"
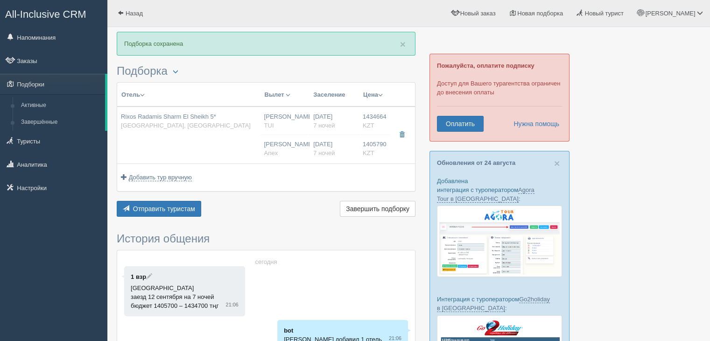
type input "08:05"
type input "Virgin Atlantic Airways"
type input "09:30"
type input "17:30"
type input "7"
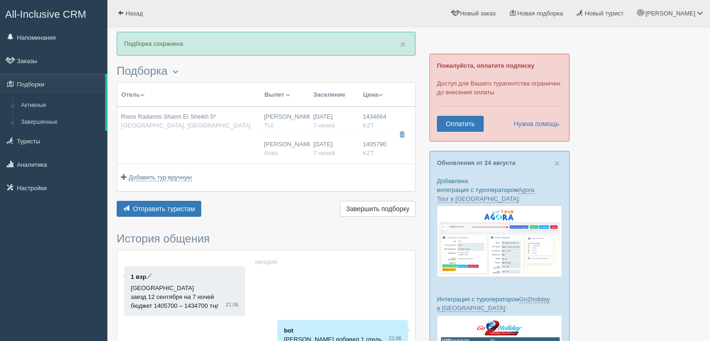
type input "Superior Room [GEOGRAPHIC_DATA]"
type input "UAI"
type input "Anex"
type input "[URL][DOMAIN_NAME]"
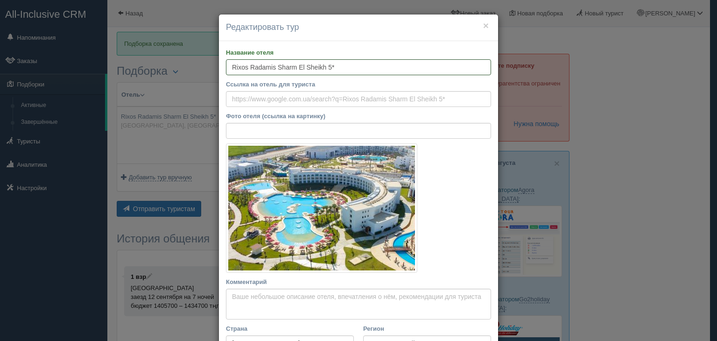
scroll to position [448, 0]
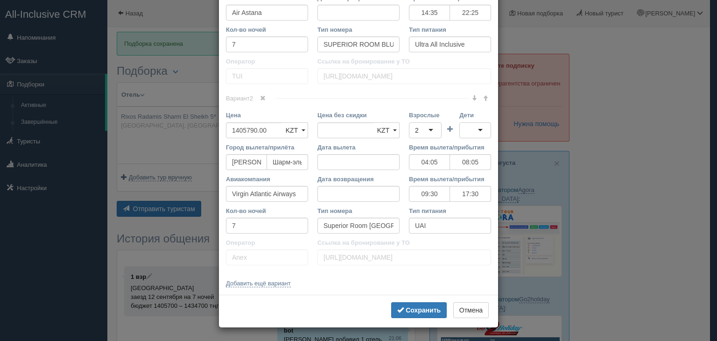
drag, startPoint x: 227, startPoint y: 64, endPoint x: 413, endPoint y: 218, distance: 240.4
drag, startPoint x: 426, startPoint y: 222, endPoint x: 164, endPoint y: 14, distance: 334.6
click at [164, 14] on div "× Редактировать тур Название отеля Rixos Radamis Sharm El Sheikh 5* Ссылка на о…" at bounding box center [358, 170] width 717 height 341
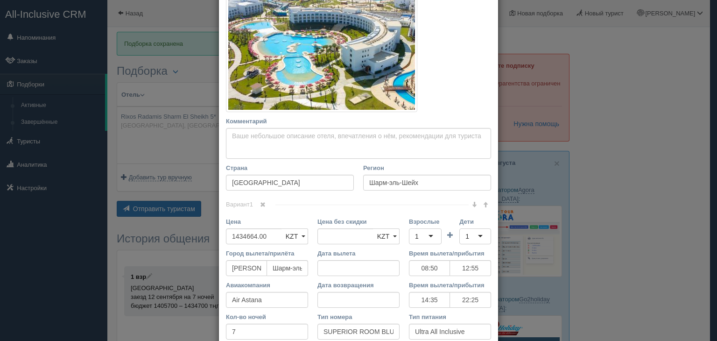
scroll to position [0, 0]
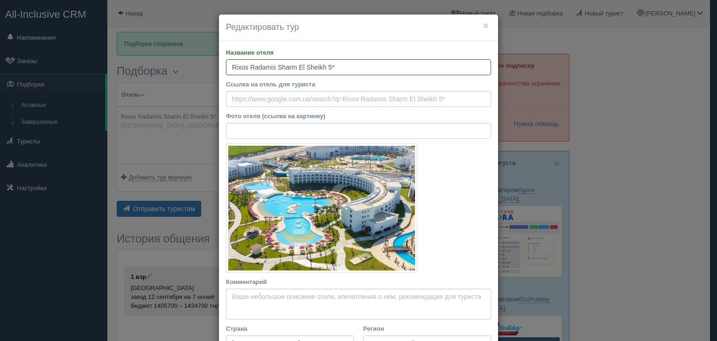
drag, startPoint x: 231, startPoint y: 64, endPoint x: 254, endPoint y: 78, distance: 27.0
click at [226, 67] on input "Rixos Radamis Sharm El Sheikh 5*" at bounding box center [358, 67] width 265 height 16
drag, startPoint x: 226, startPoint y: 67, endPoint x: 288, endPoint y: 84, distance: 64.3
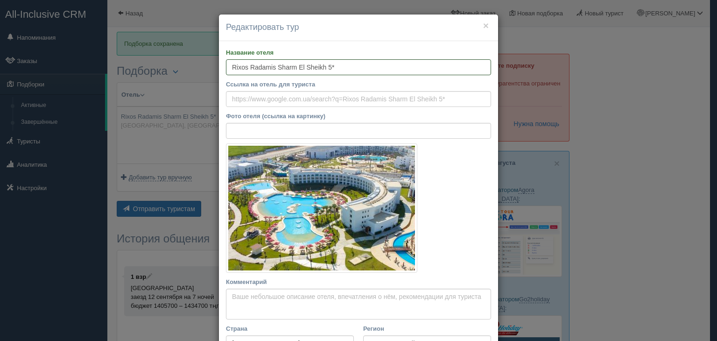
click at [344, 60] on input "Rixos Radamis Sharm El Sheikh 5*" at bounding box center [358, 67] width 265 height 16
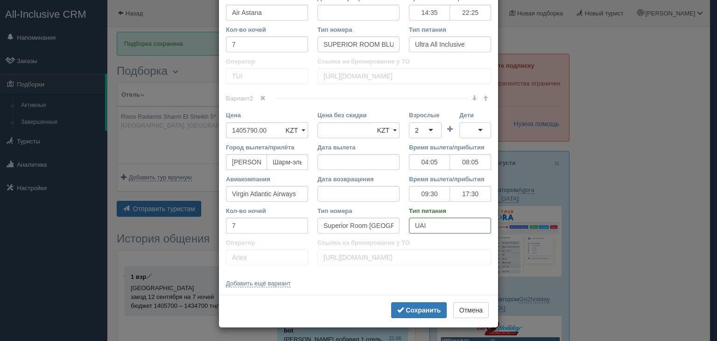
drag, startPoint x: 226, startPoint y: 67, endPoint x: 352, endPoint y: 159, distance: 155.7
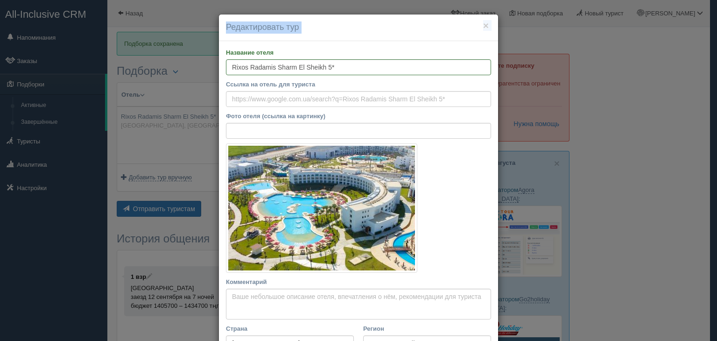
scroll to position [448, 0]
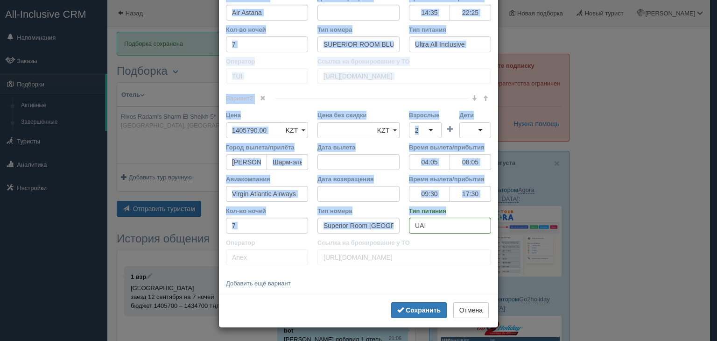
drag, startPoint x: 222, startPoint y: 49, endPoint x: 428, endPoint y: 226, distance: 272.1
copy div "Loremips dolor Sitame co adipi eli seddoei Temp incid (utlabo et dolorema) Al e…"
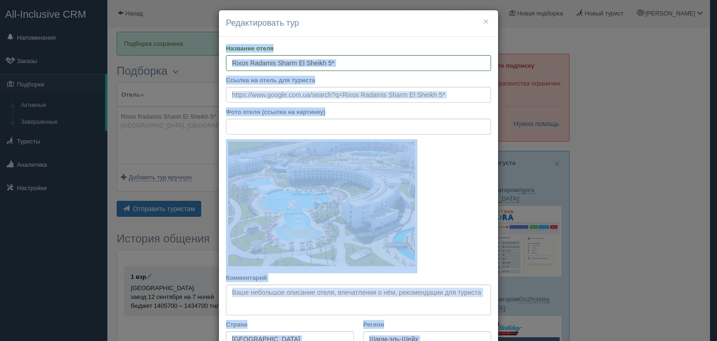
scroll to position [0, 0]
